Goal: Task Accomplishment & Management: Manage account settings

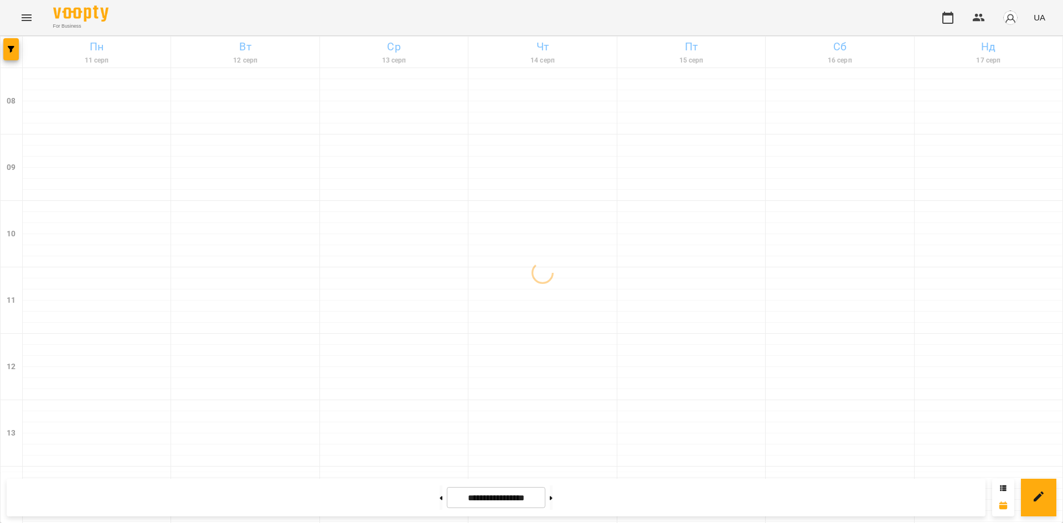
scroll to position [591, 0]
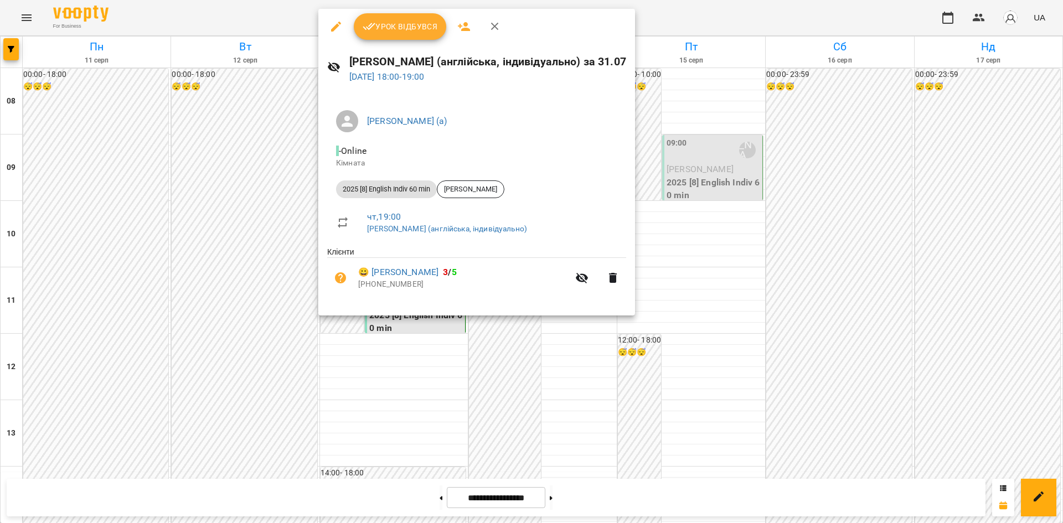
click at [432, 22] on span "Урок відбувся" at bounding box center [400, 26] width 75 height 13
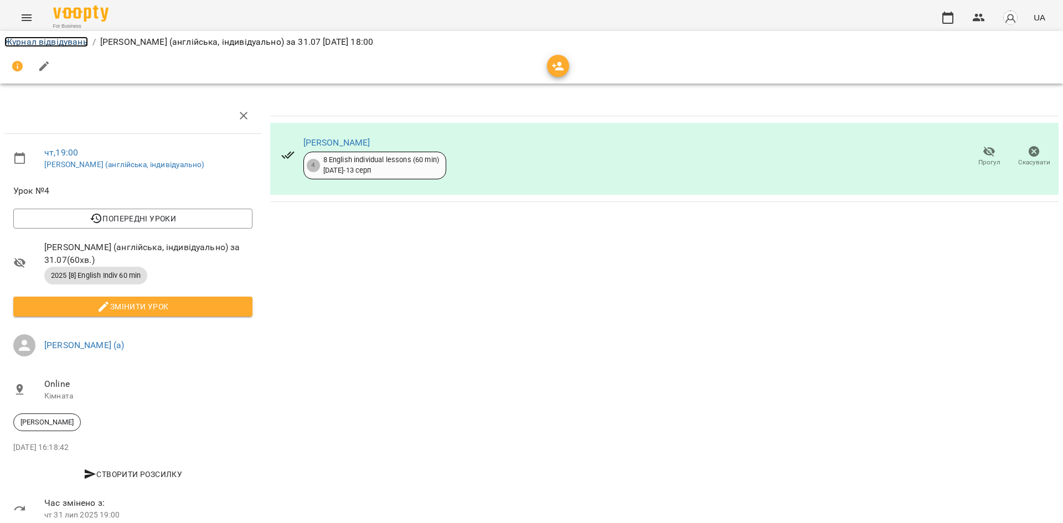
click at [45, 45] on link "Журнал відвідувань" at bounding box center [46, 42] width 84 height 11
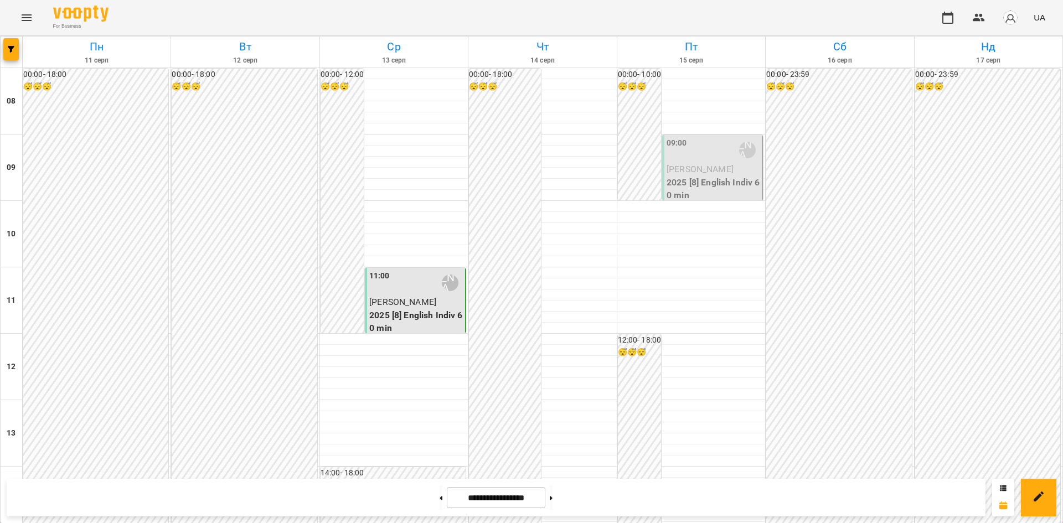
scroll to position [591, 0]
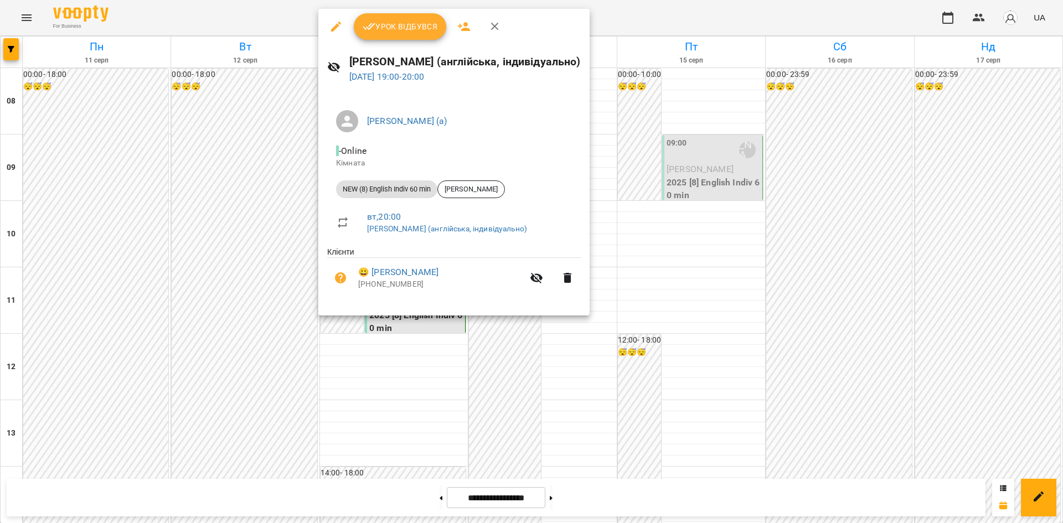
click at [411, 47] on div "[PERSON_NAME] (англійська, індивідуально) [DATE] 19:00 - 20:00" at bounding box center [453, 68] width 271 height 48
click at [411, 38] on button "Урок відбувся" at bounding box center [400, 26] width 93 height 27
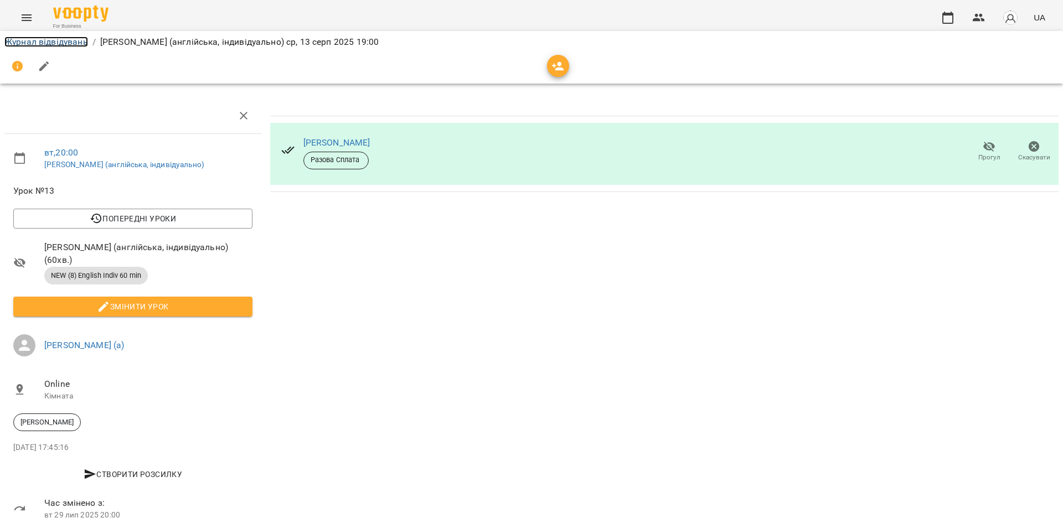
click at [69, 41] on link "Журнал відвідувань" at bounding box center [46, 42] width 84 height 11
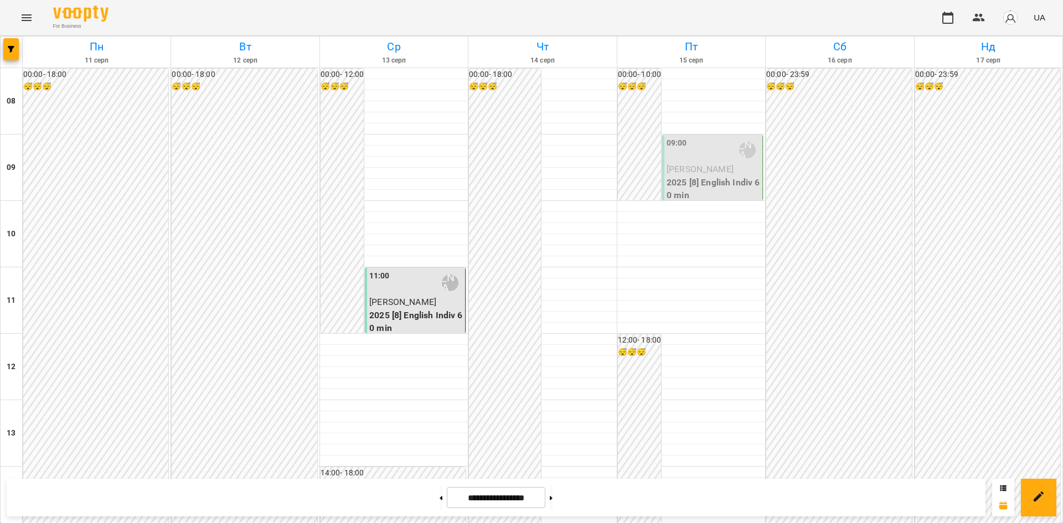
scroll to position [591, 0]
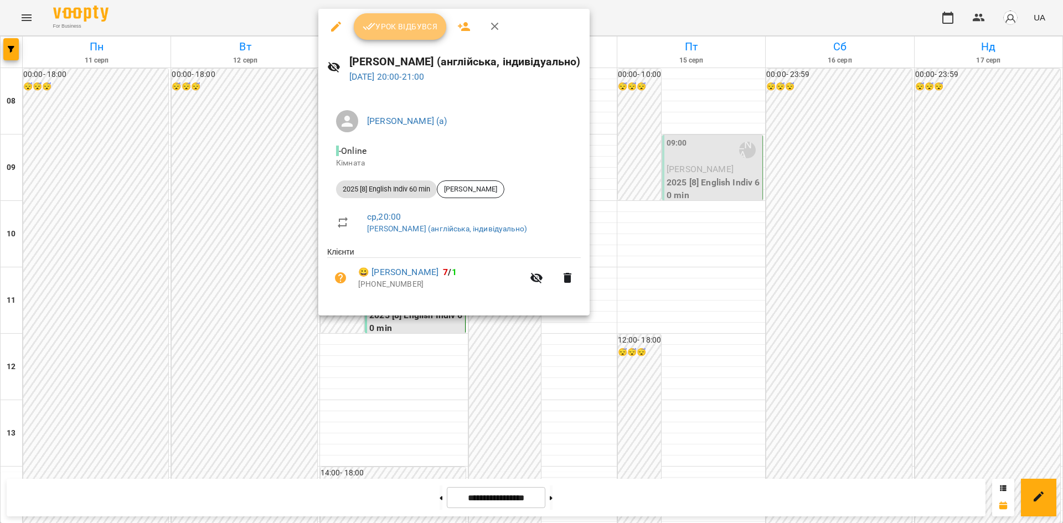
click at [409, 33] on span "Урок відбувся" at bounding box center [400, 26] width 75 height 13
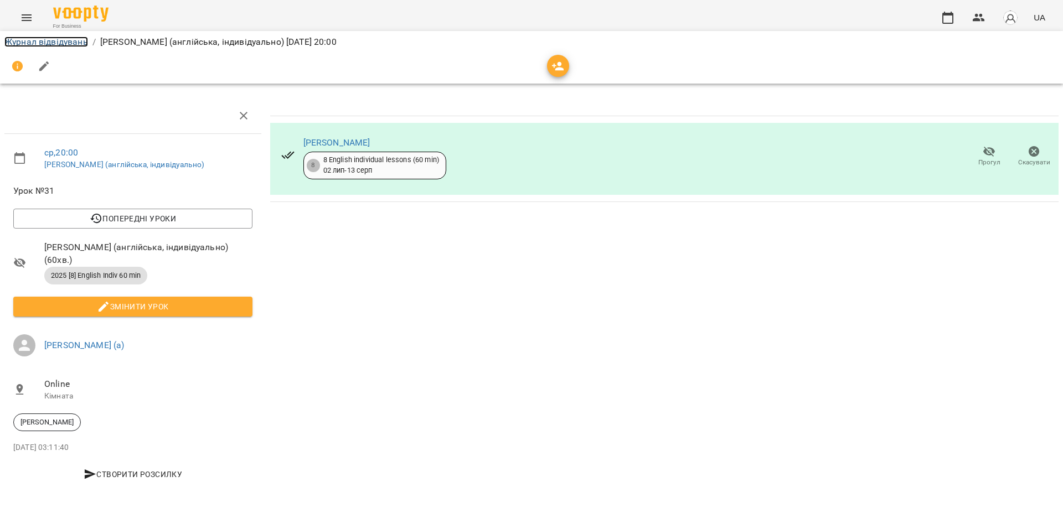
click at [72, 42] on link "Журнал відвідувань" at bounding box center [46, 42] width 84 height 11
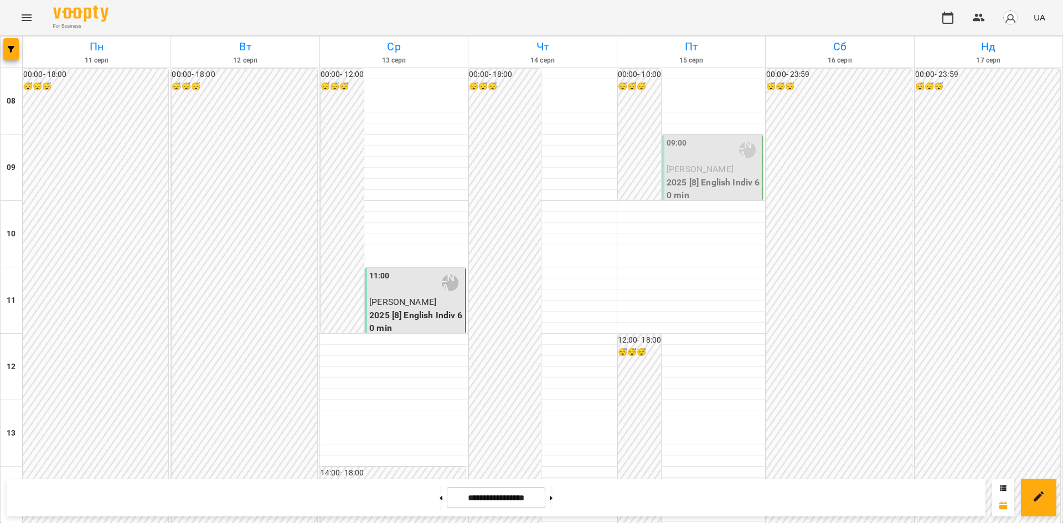
scroll to position [554, 0]
